Goal: Navigation & Orientation: Find specific page/section

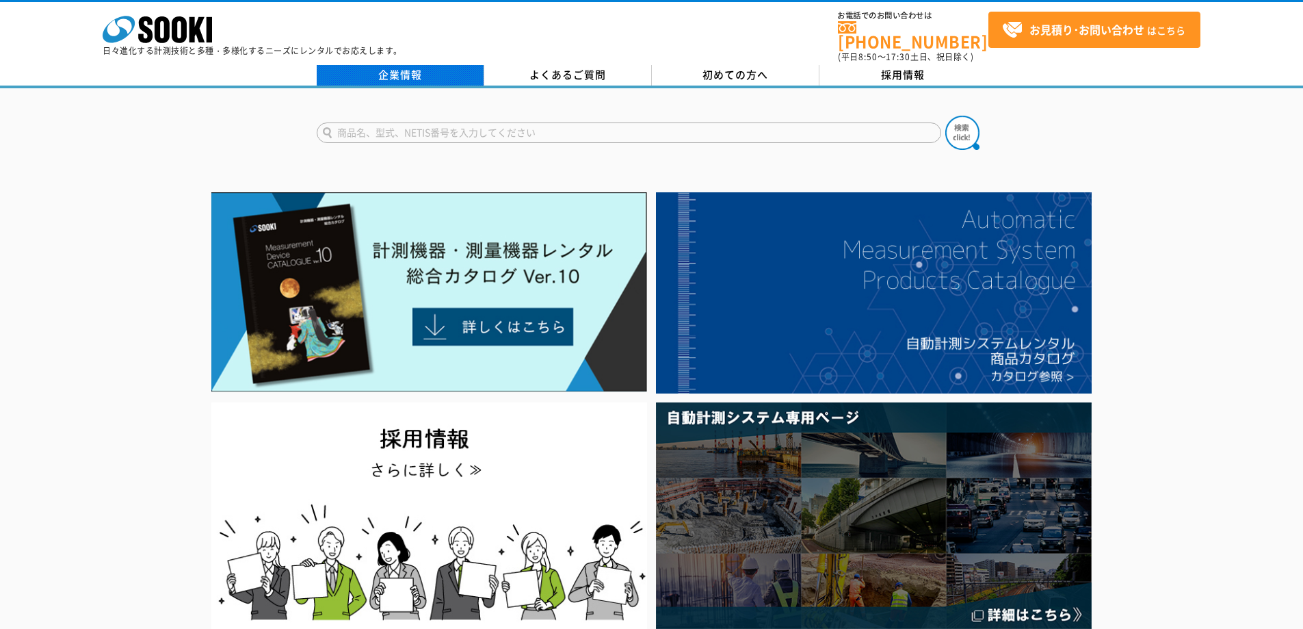
click at [389, 71] on link "企業情報" at bounding box center [401, 75] width 168 height 21
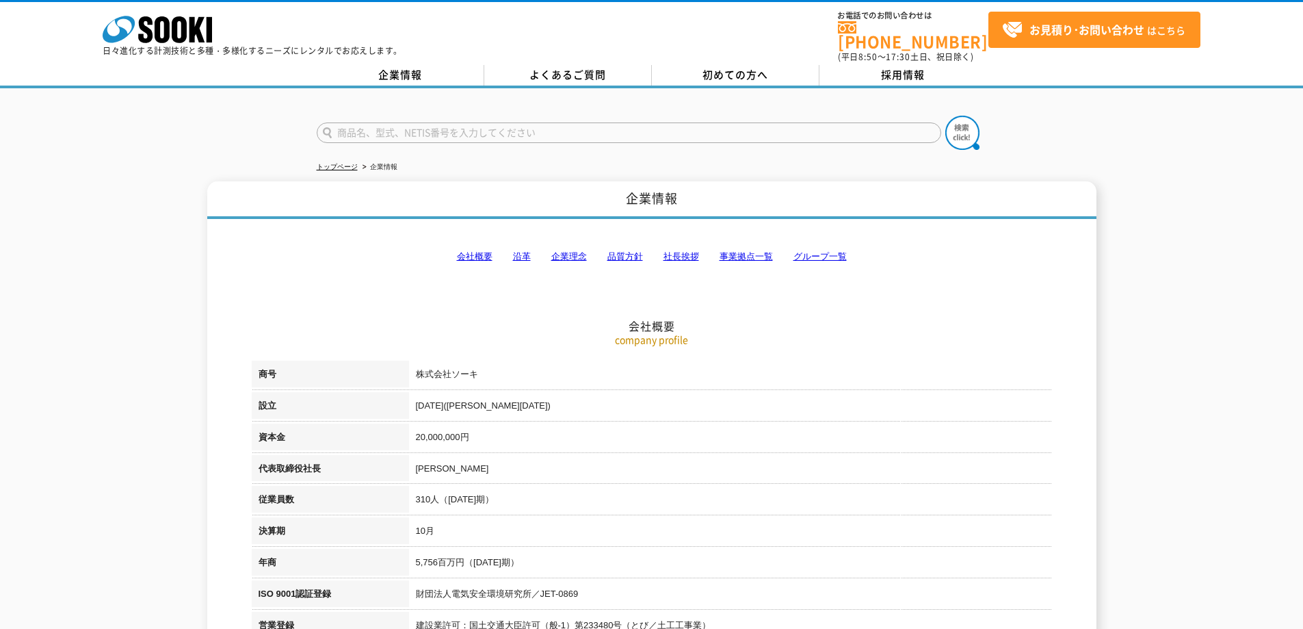
click at [480, 251] on link "会社概要" at bounding box center [475, 256] width 36 height 10
click at [751, 252] on link "事業拠点一覧" at bounding box center [746, 256] width 53 height 10
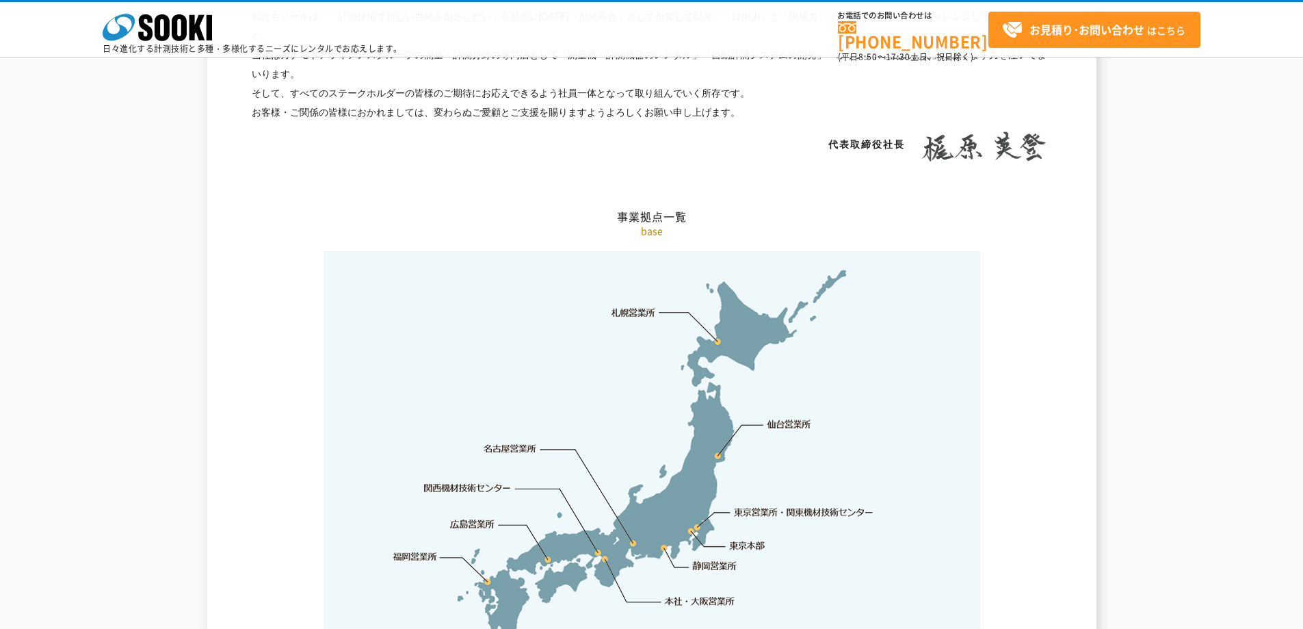
scroll to position [2748, 0]
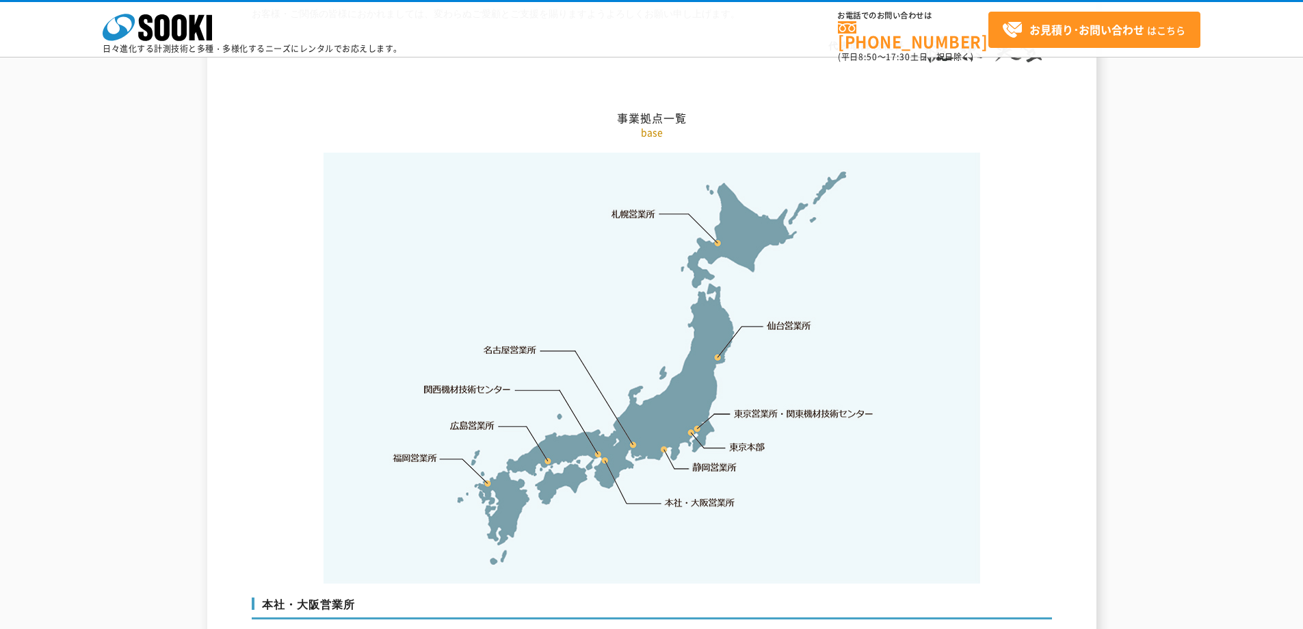
click at [746, 441] on link "東京本部" at bounding box center [748, 448] width 36 height 14
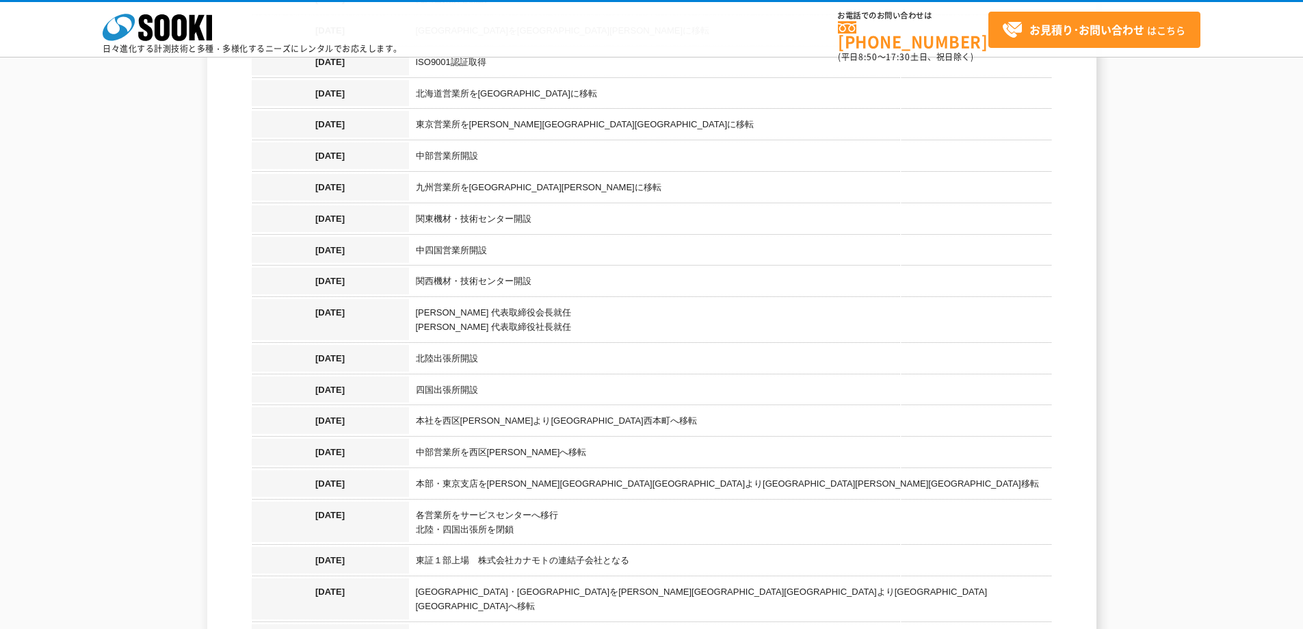
scroll to position [1223, 0]
